Goal: Task Accomplishment & Management: Use online tool/utility

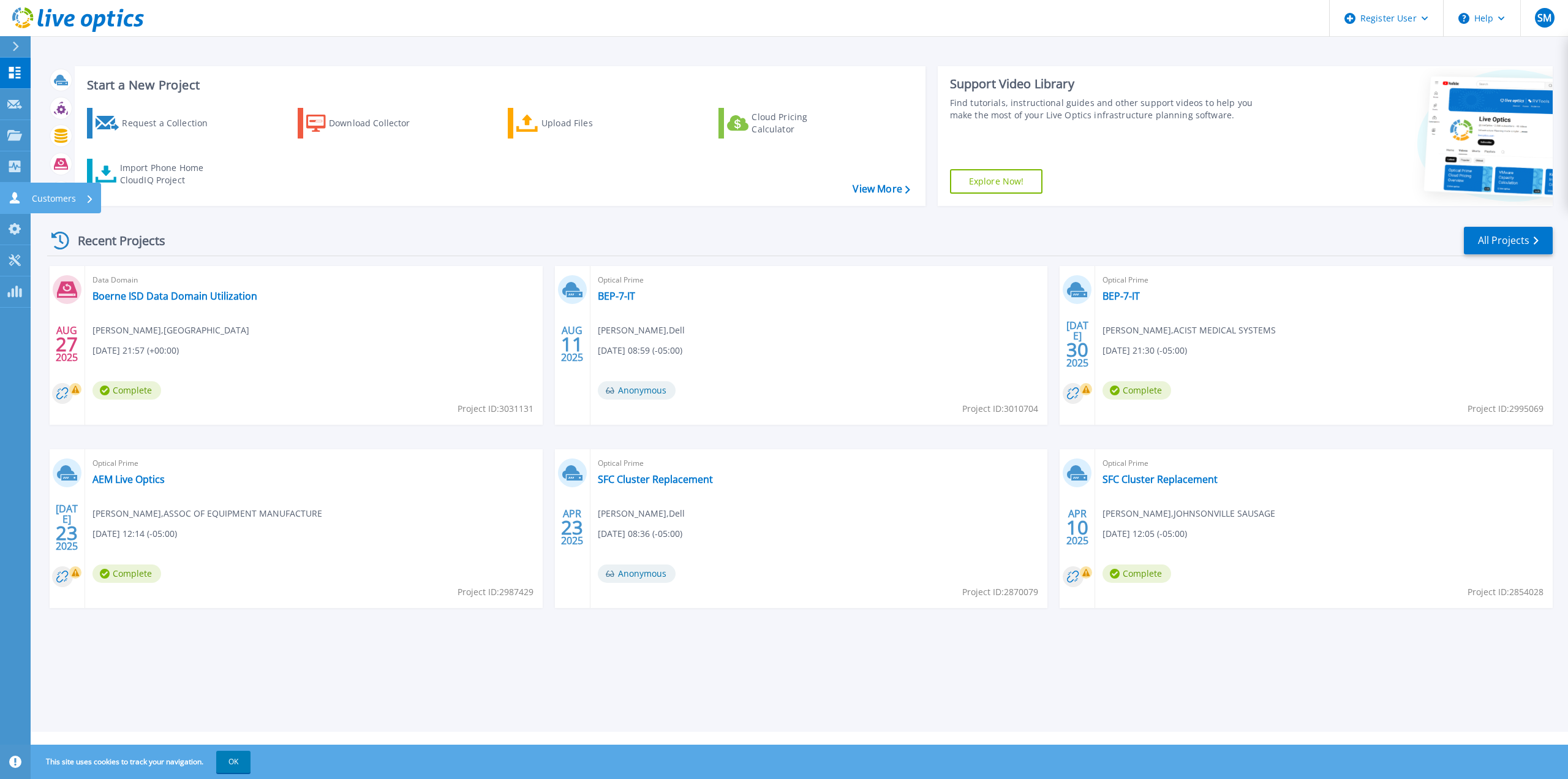
click at [1, 190] on link "Customers Customers" at bounding box center [15, 198] width 31 height 31
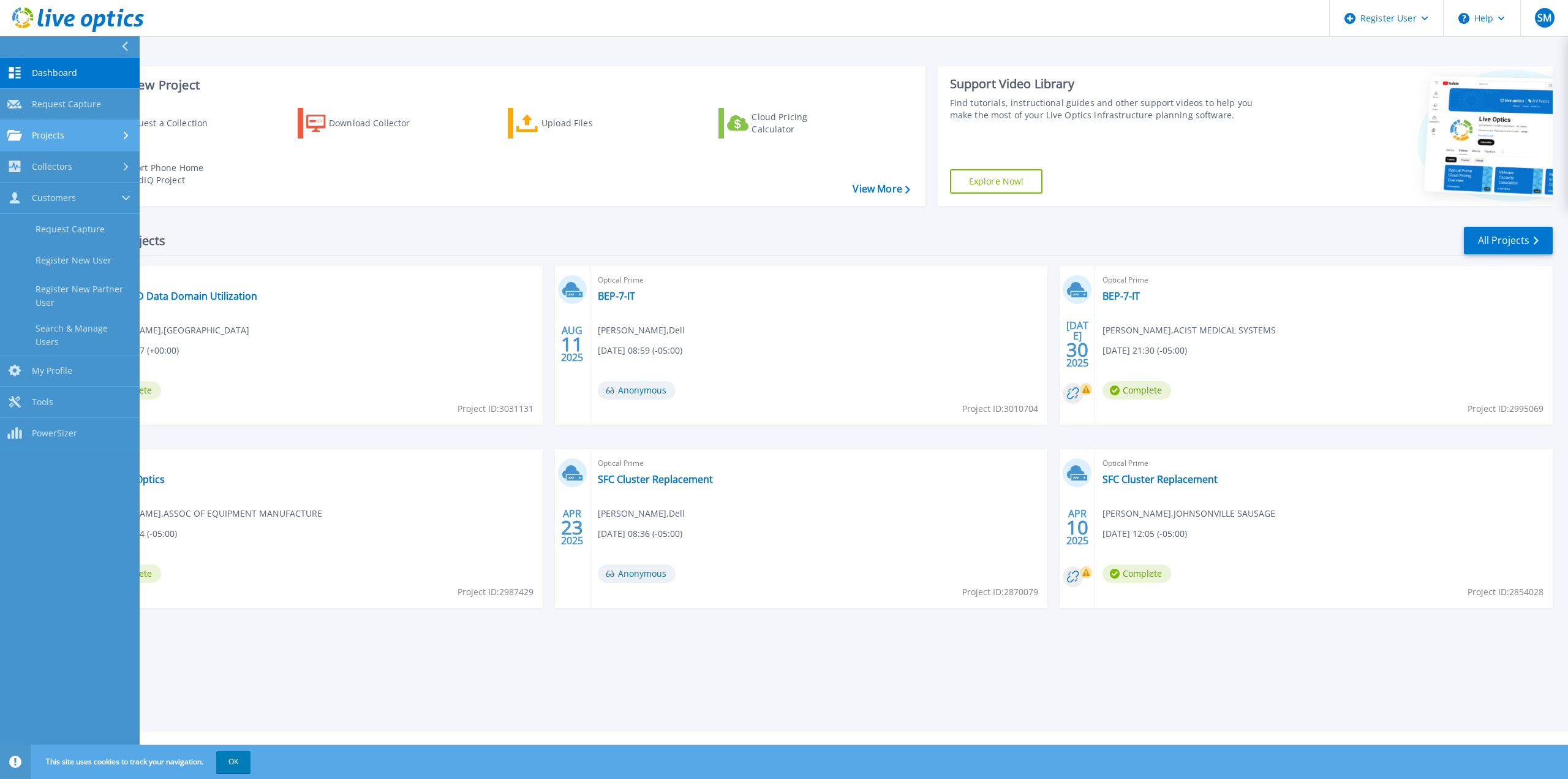
click at [34, 137] on span "Projects" at bounding box center [48, 135] width 32 height 11
click at [46, 174] on link "Search Projects" at bounding box center [70, 167] width 139 height 31
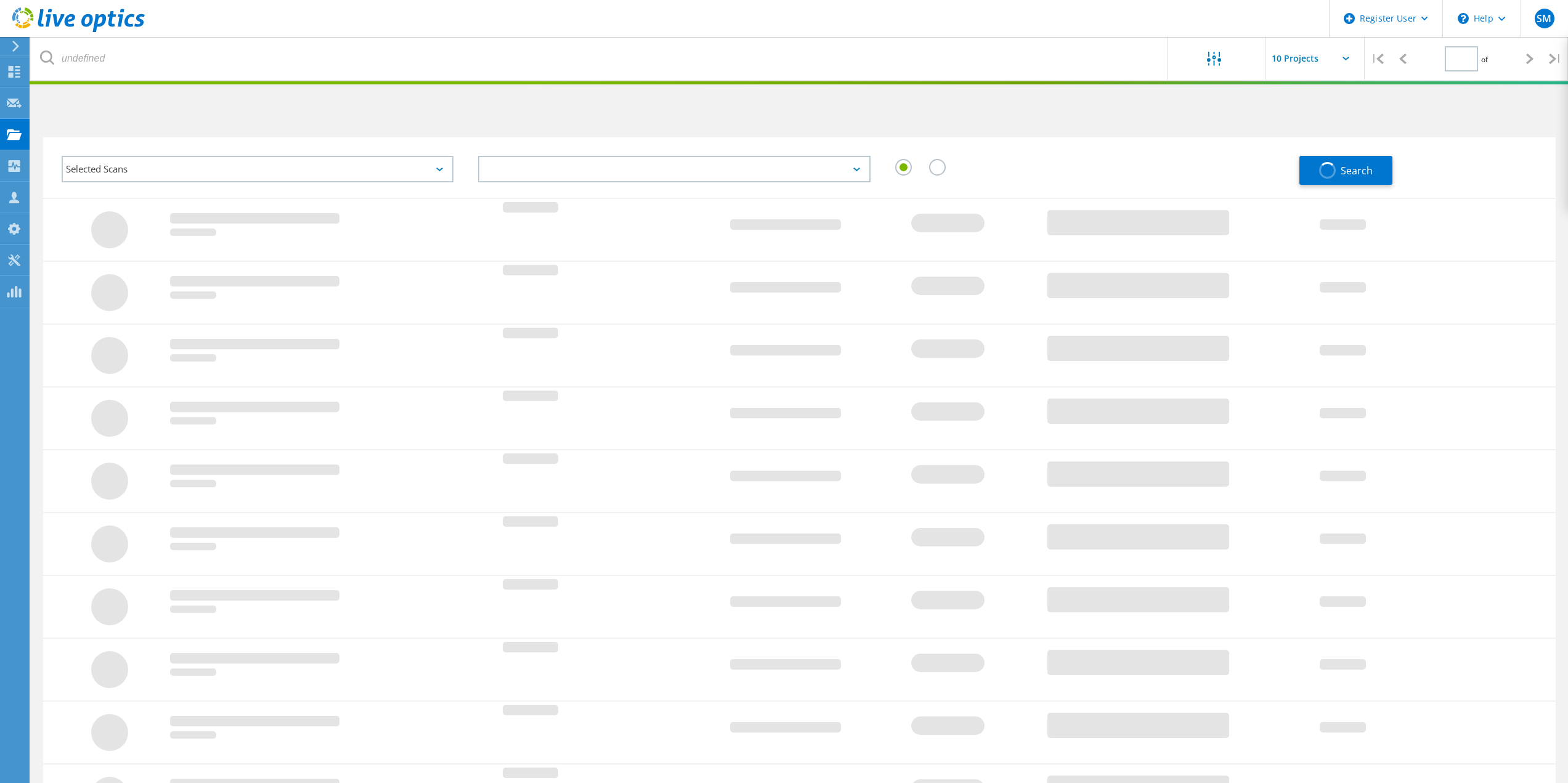
type input "1"
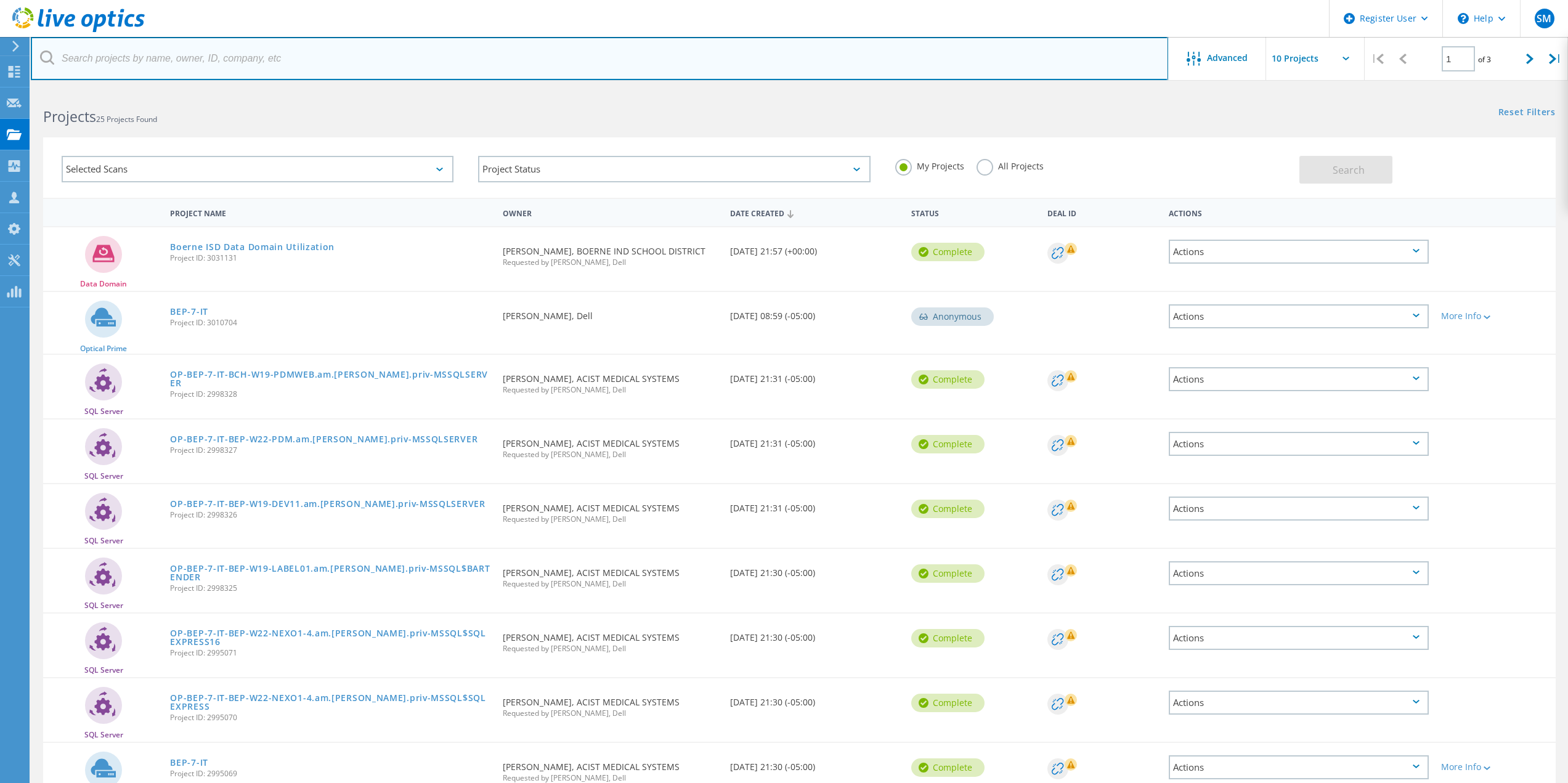
click at [265, 68] on input "text" at bounding box center [600, 58] width 1137 height 43
paste input "vancerobinson@desotoregional.com"
type input "vancerobinson@desotoregional.com"
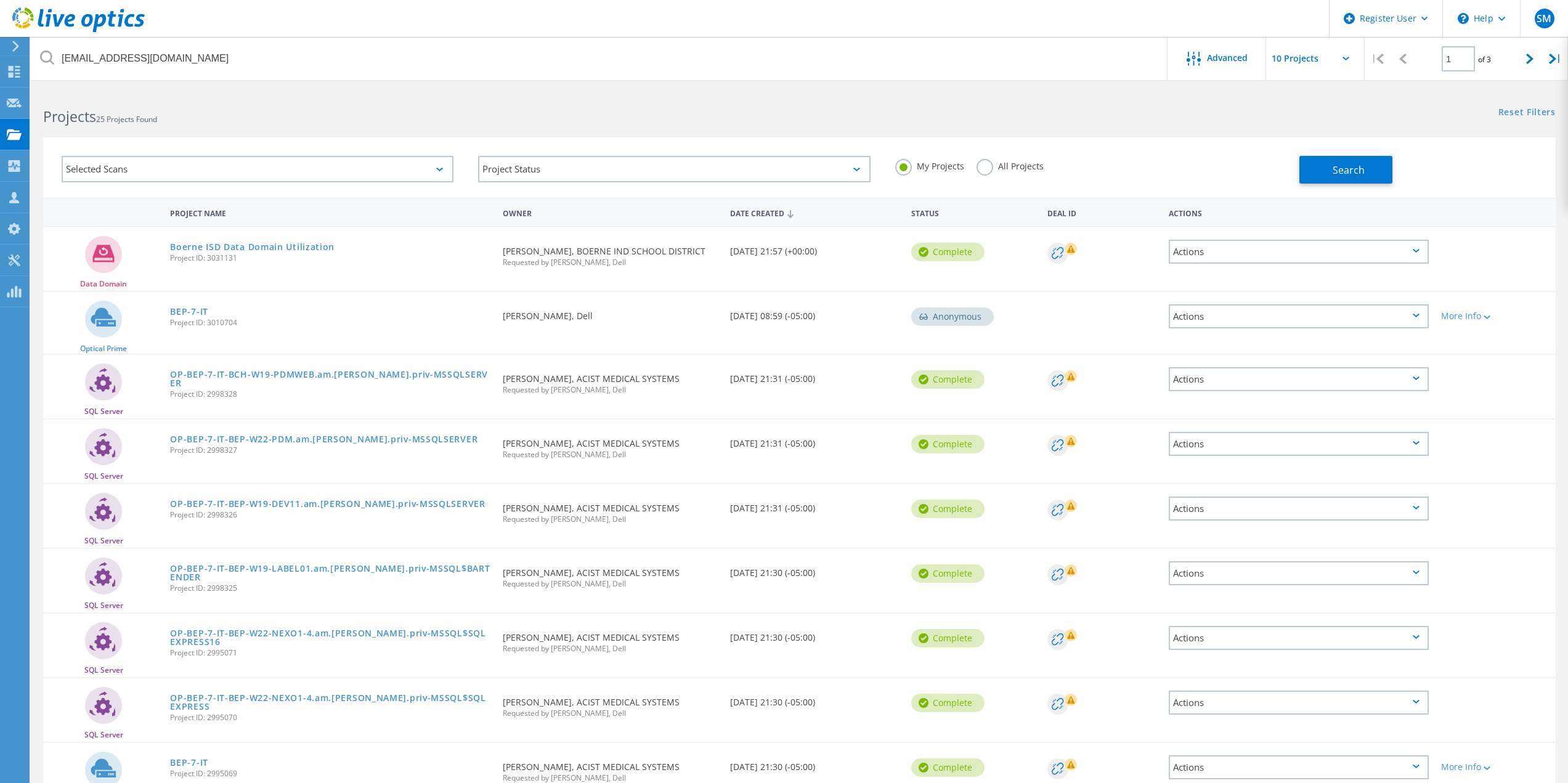
click at [987, 163] on label "All Projects" at bounding box center [1010, 164] width 67 height 12
click at [0, 0] on input "All Projects" at bounding box center [0, 0] width 0 height 0
click at [1325, 169] on button "Search" at bounding box center [1346, 170] width 93 height 27
